Goal: Find specific page/section: Find specific page/section

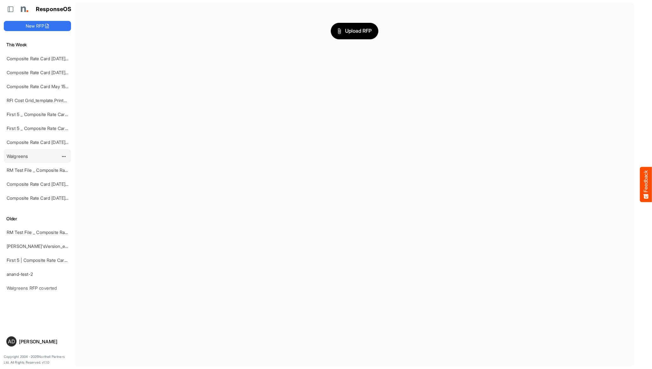
click at [25, 158] on link "Walgreens" at bounding box center [17, 155] width 21 height 5
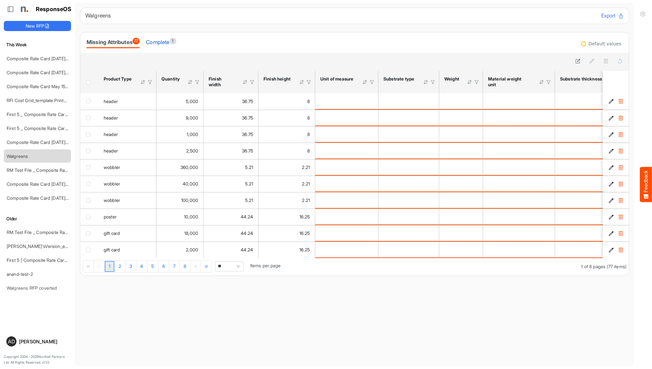
click at [166, 46] on div "Complete 1" at bounding box center [161, 42] width 30 height 9
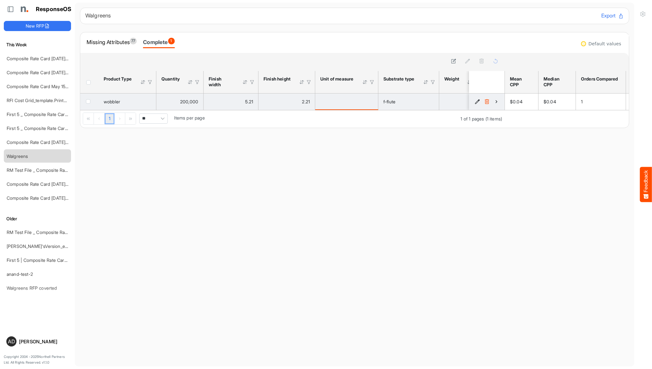
click at [497, 103] on icon "91f71b29-3739-4bad-888d-ac401cf10bd1 is template cell Column Header" at bounding box center [496, 101] width 5 height 5
